Goal: Information Seeking & Learning: Learn about a topic

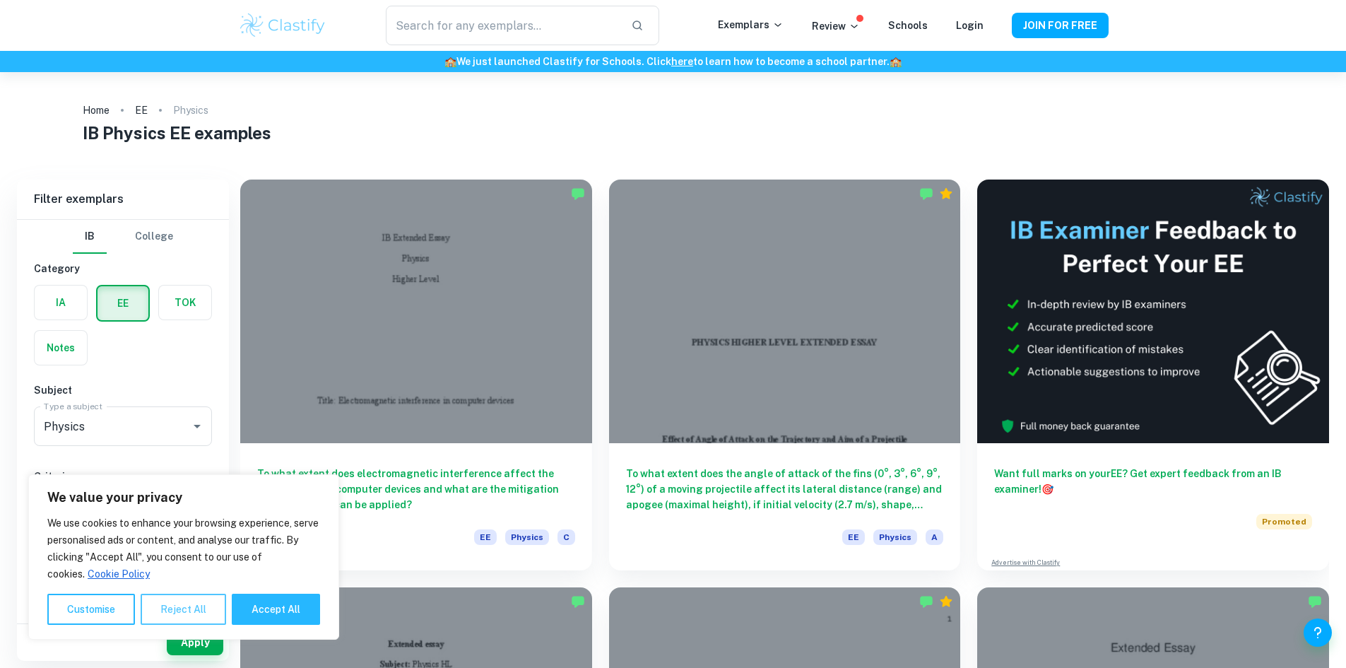
click at [199, 618] on button "Reject All" at bounding box center [184, 609] width 86 height 31
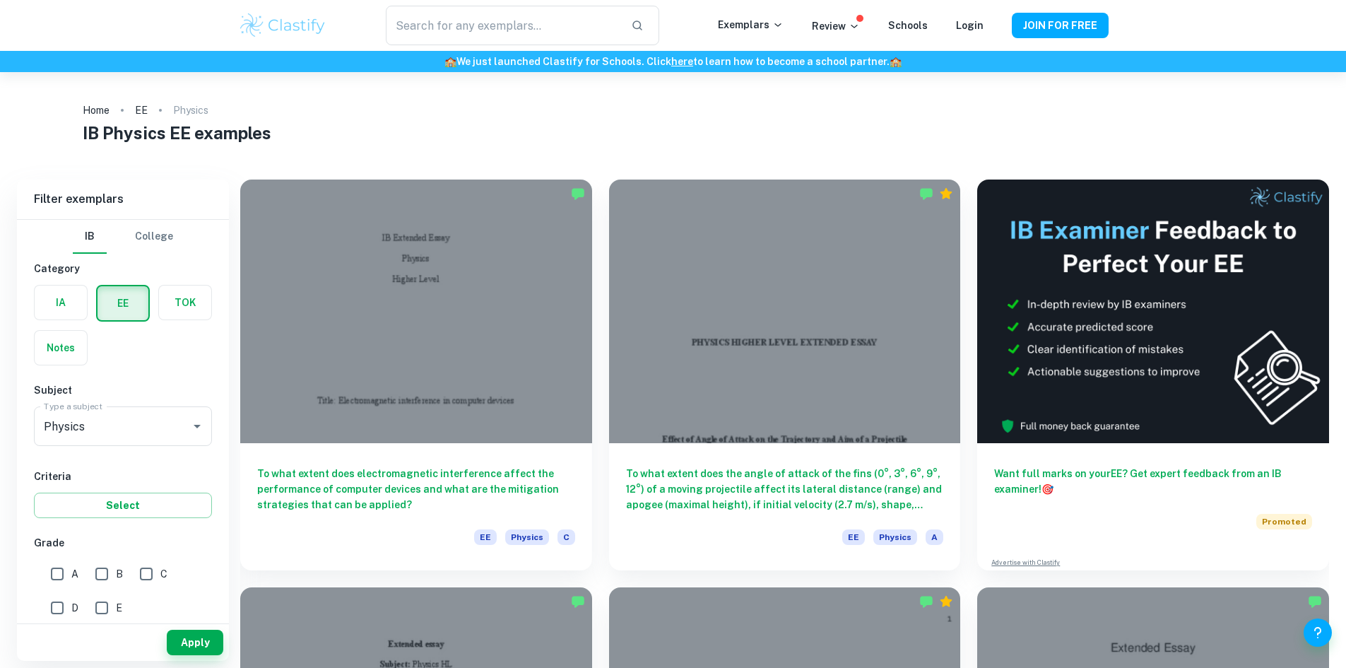
click at [59, 575] on input "A" at bounding box center [57, 574] width 28 height 28
checkbox input "true"
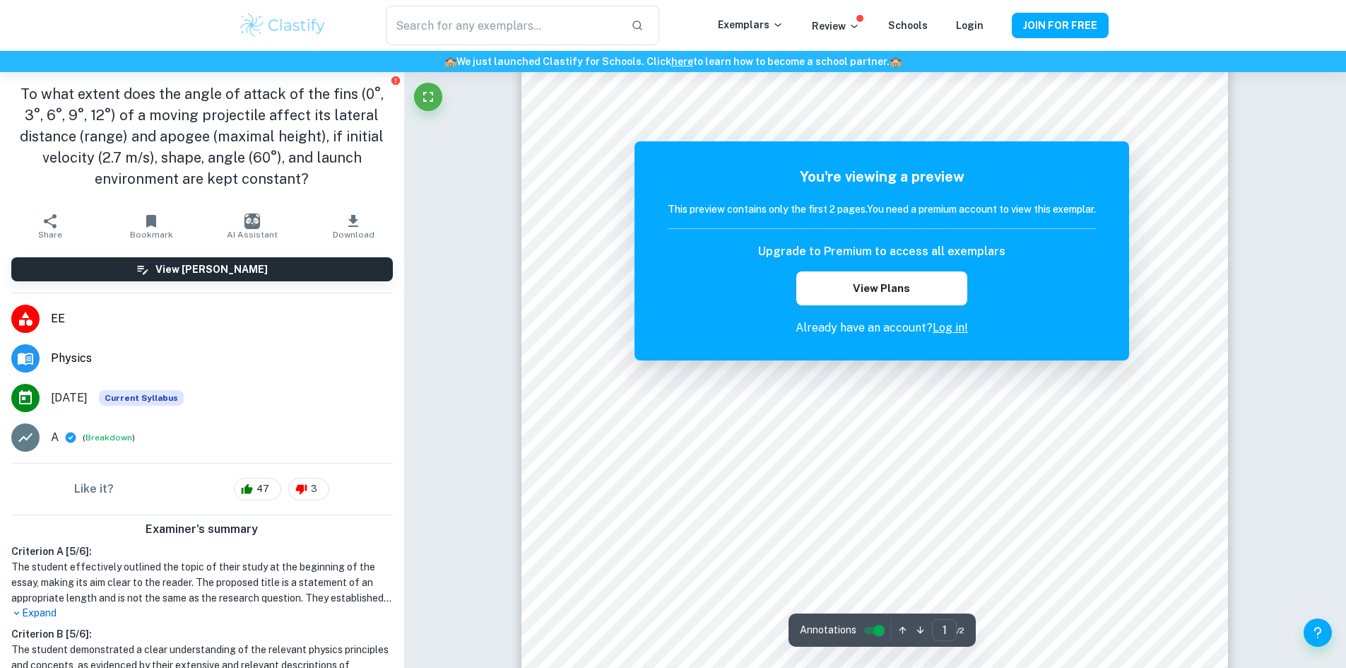
scroll to position [141, 0]
